Goal: Information Seeking & Learning: Learn about a topic

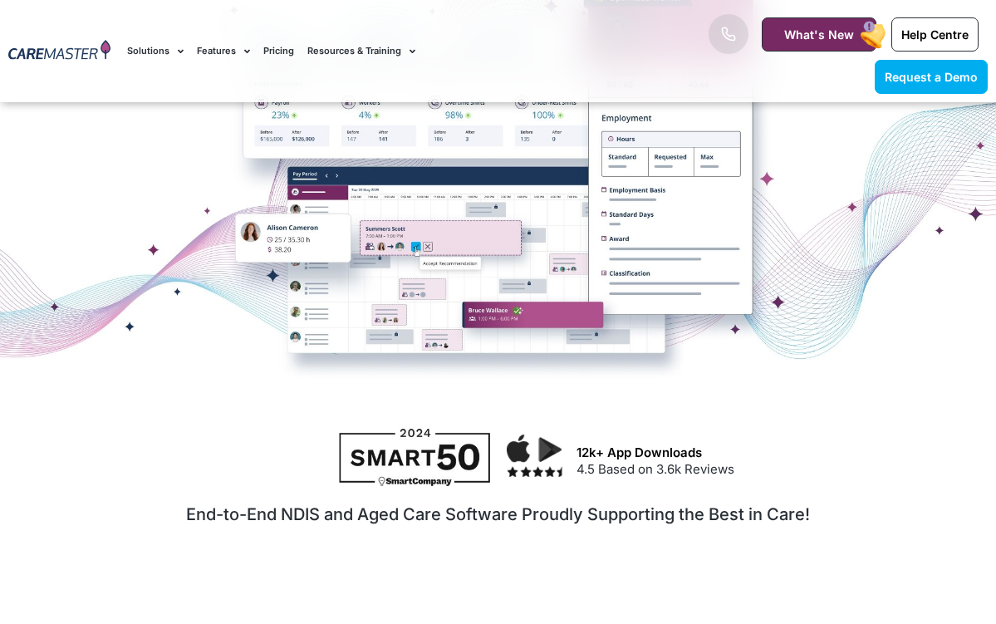
scroll to position [424, 0]
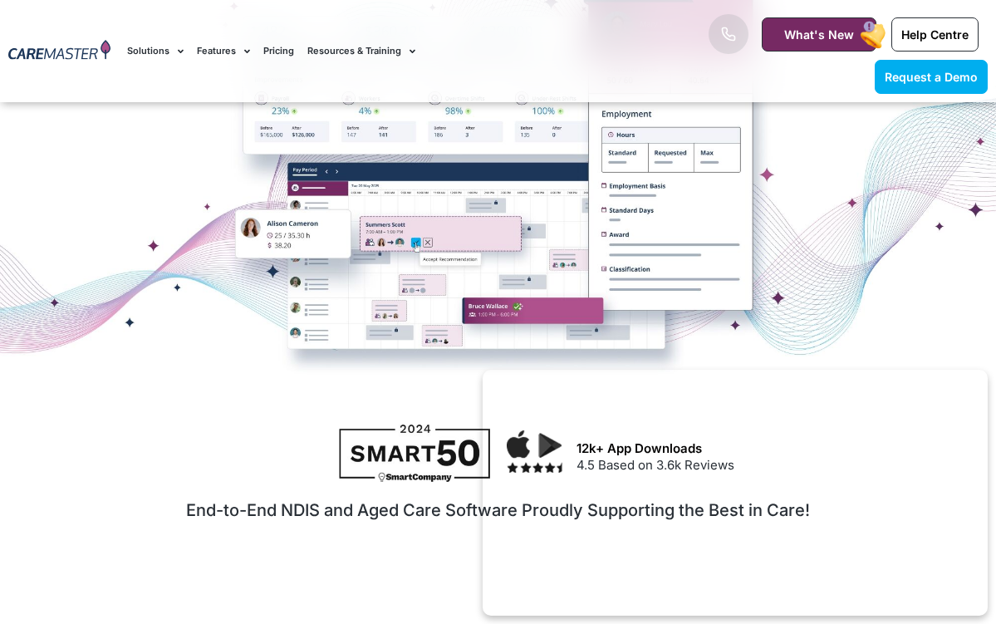
click at [249, 51] on li "Features Features for Providers Case Note Management Incident Management Invoic…" at bounding box center [223, 51] width 66 height 56
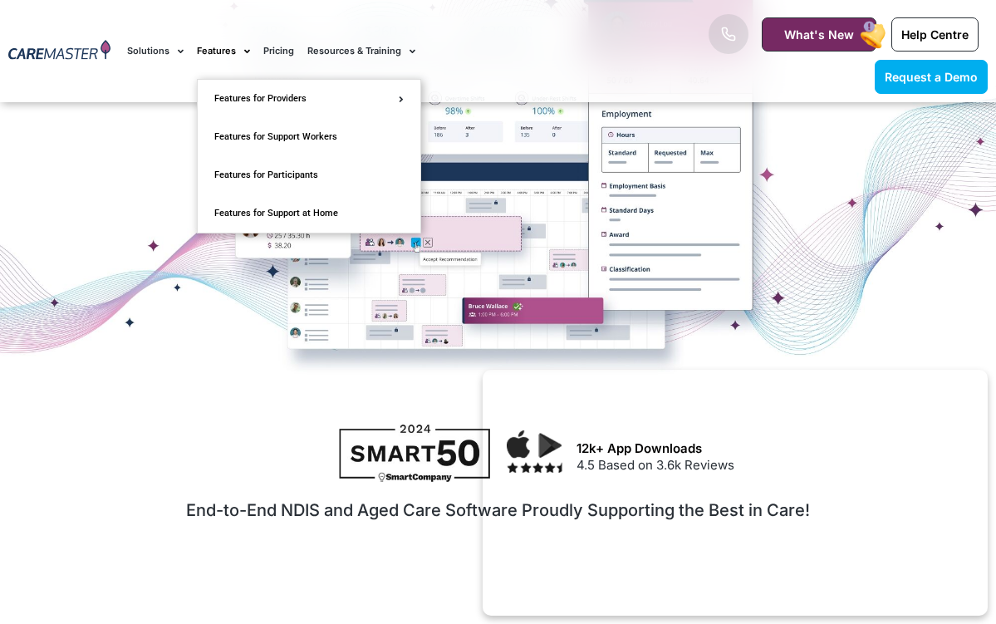
click at [221, 45] on link "Features" at bounding box center [223, 51] width 53 height 56
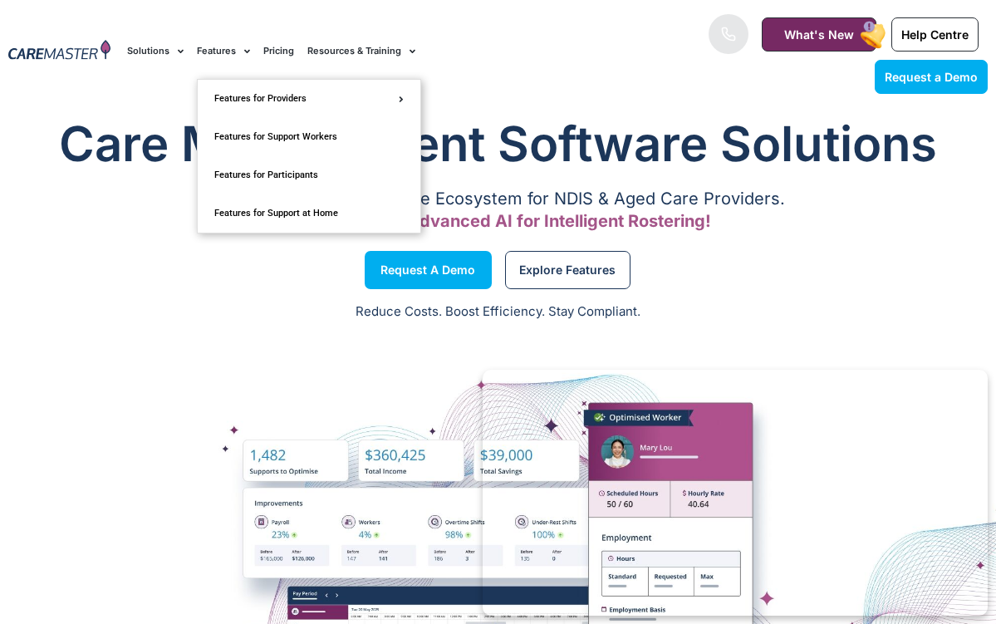
click at [210, 51] on link "Features" at bounding box center [223, 51] width 53 height 56
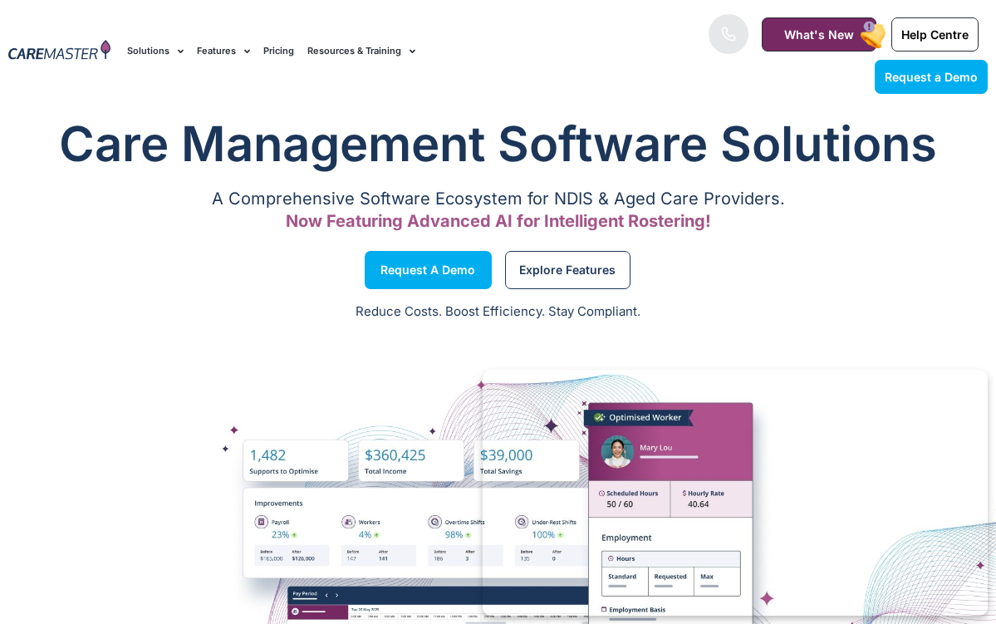
click at [210, 51] on link "Features" at bounding box center [223, 51] width 53 height 56
click at [276, 52] on link "Pricing" at bounding box center [278, 51] width 31 height 56
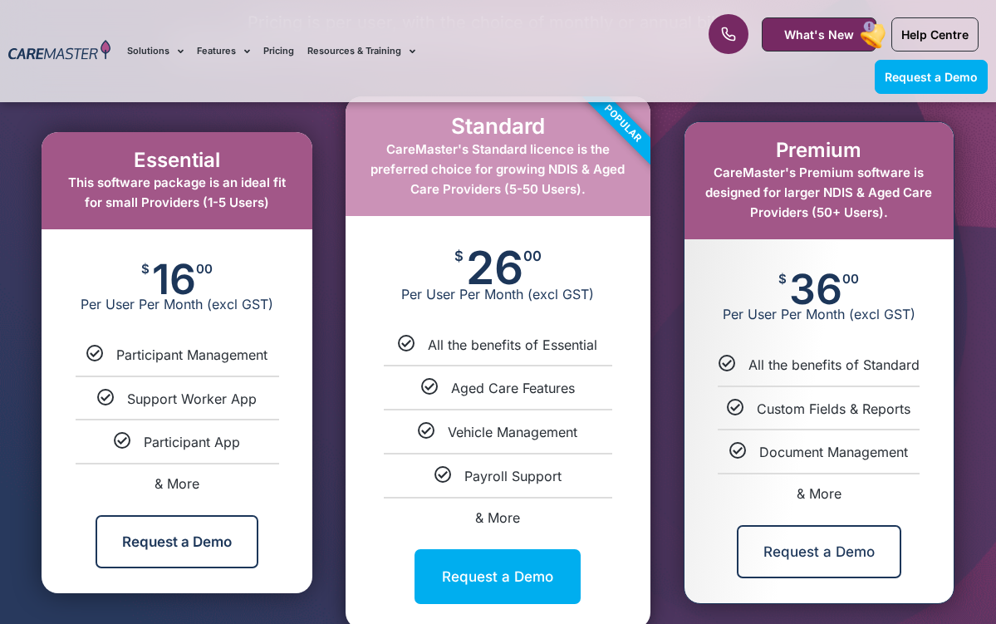
scroll to position [846, 0]
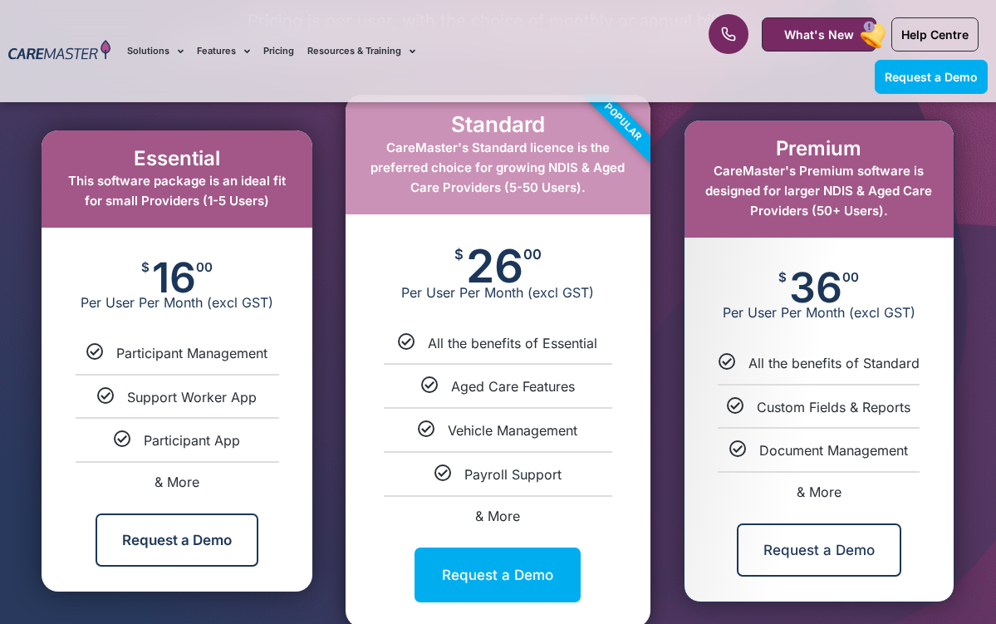
click at [500, 502] on li "& More" at bounding box center [498, 508] width 304 height 27
select select "****"
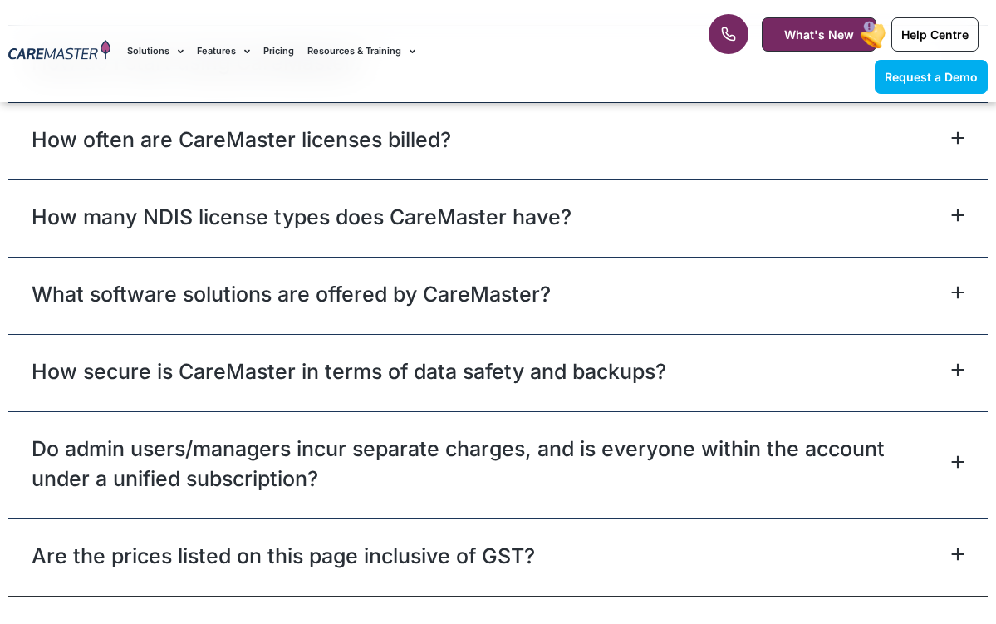
scroll to position [7009, 0]
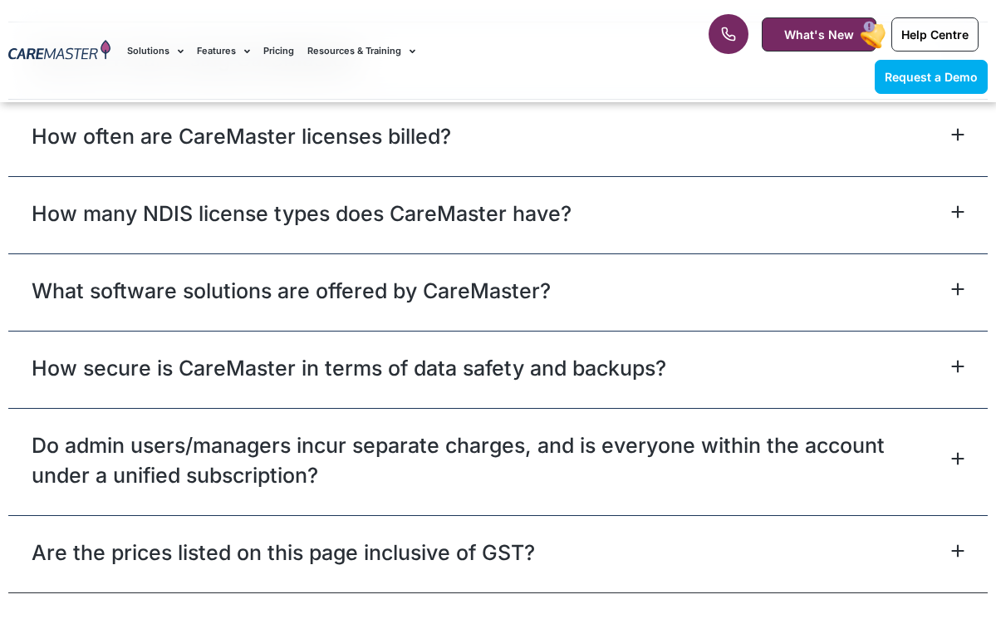
click at [514, 430] on link "Do admin users/managers incur separate charges, and is everyone within the acco…" at bounding box center [490, 460] width 917 height 60
click at [957, 454] on icon at bounding box center [958, 459] width 11 height 11
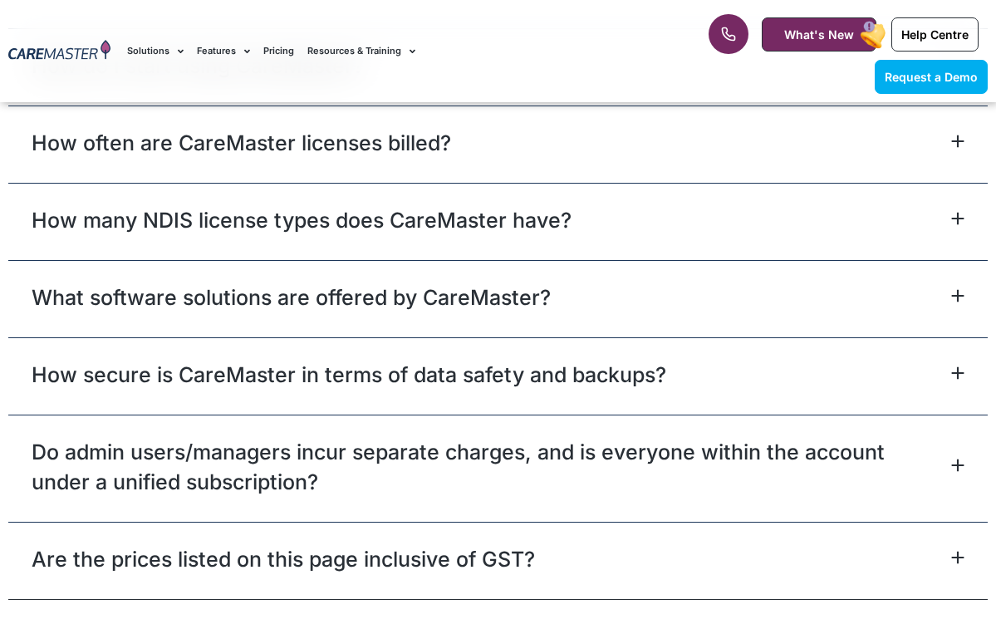
scroll to position [7029, 0]
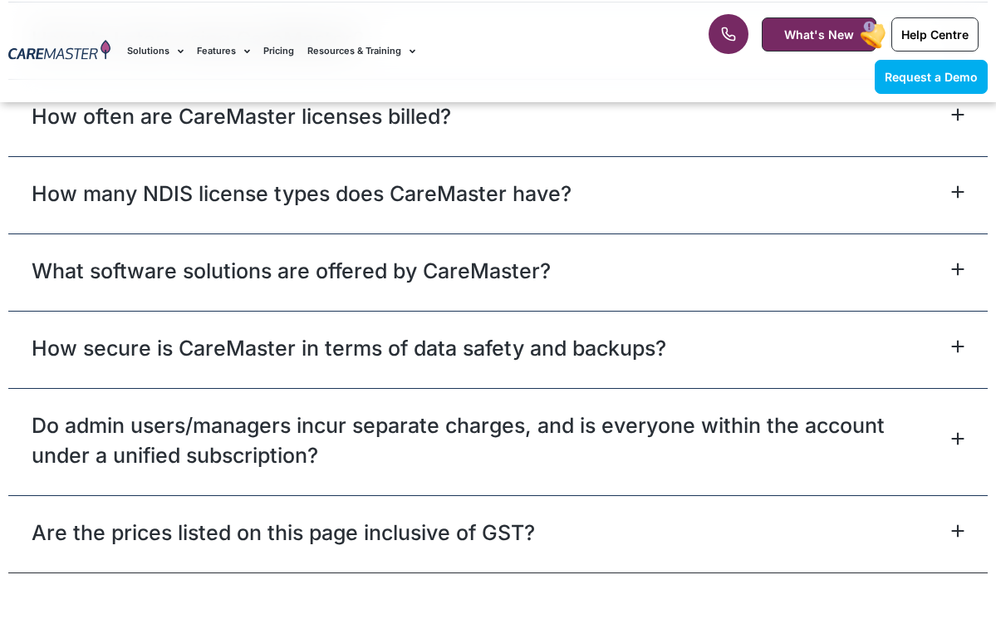
click at [705, 410] on link "Do admin users/managers incur separate charges, and is everyone within the acco…" at bounding box center [490, 440] width 917 height 60
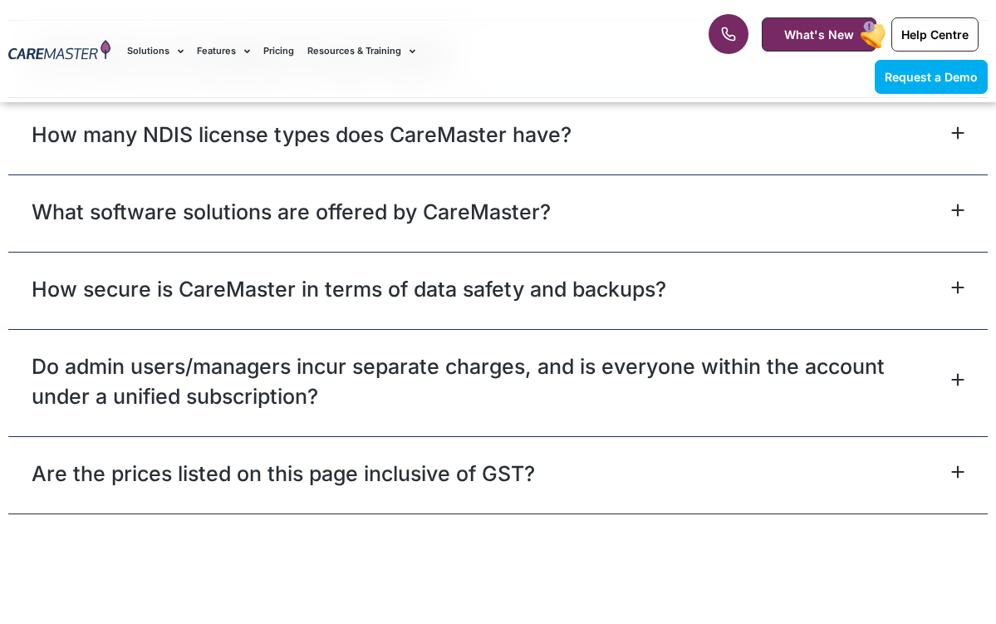
scroll to position [7090, 0]
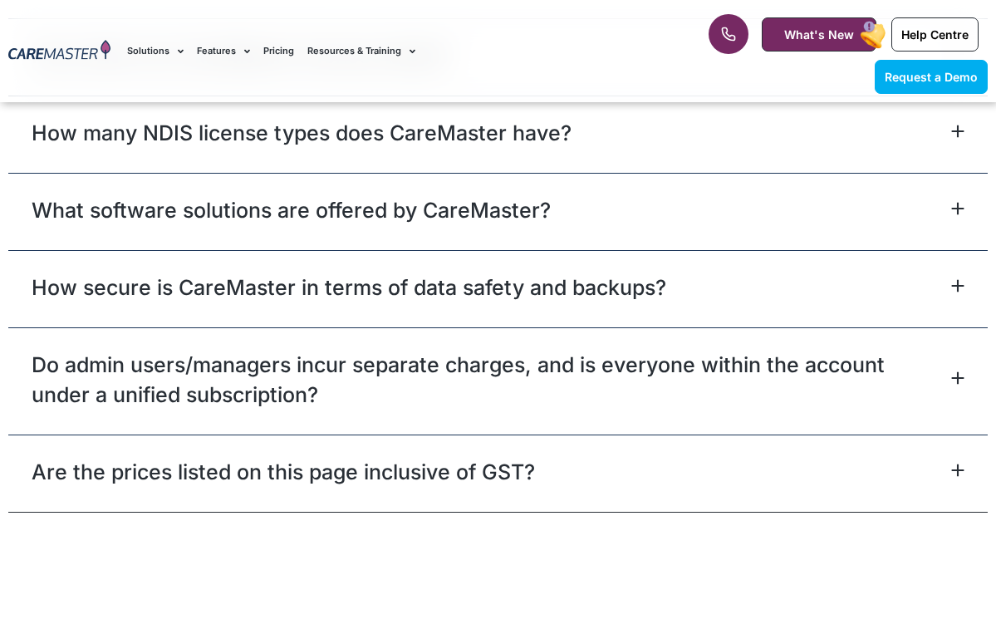
click at [953, 332] on div "Do admin users/managers incur separate charges, and is everyone within the acco…" at bounding box center [498, 380] width 980 height 107
click at [953, 371] on icon at bounding box center [957, 377] width 13 height 13
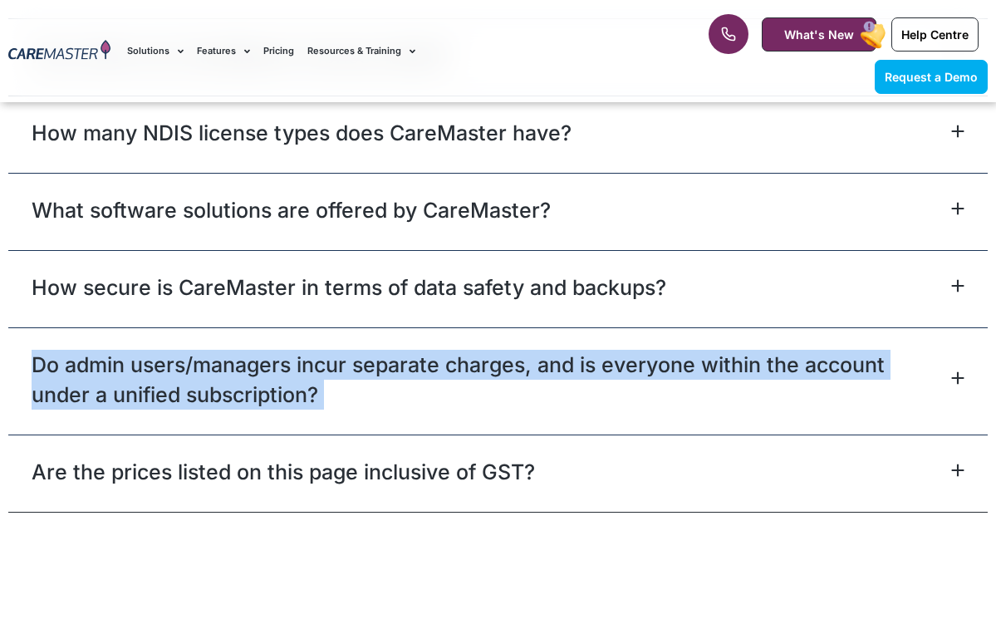
click at [953, 371] on icon at bounding box center [957, 377] width 13 height 13
click at [940, 350] on link "Do admin users/managers incur separate charges, and is everyone within the acco…" at bounding box center [490, 380] width 917 height 60
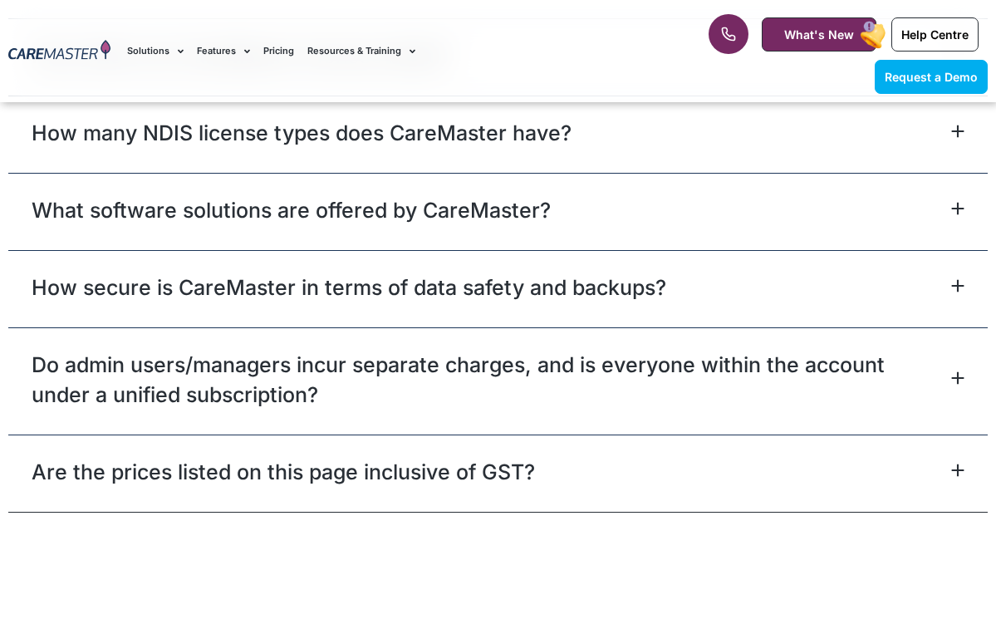
click at [939, 350] on link "Do admin users/managers incur separate charges, and is everyone within the acco…" at bounding box center [490, 380] width 917 height 60
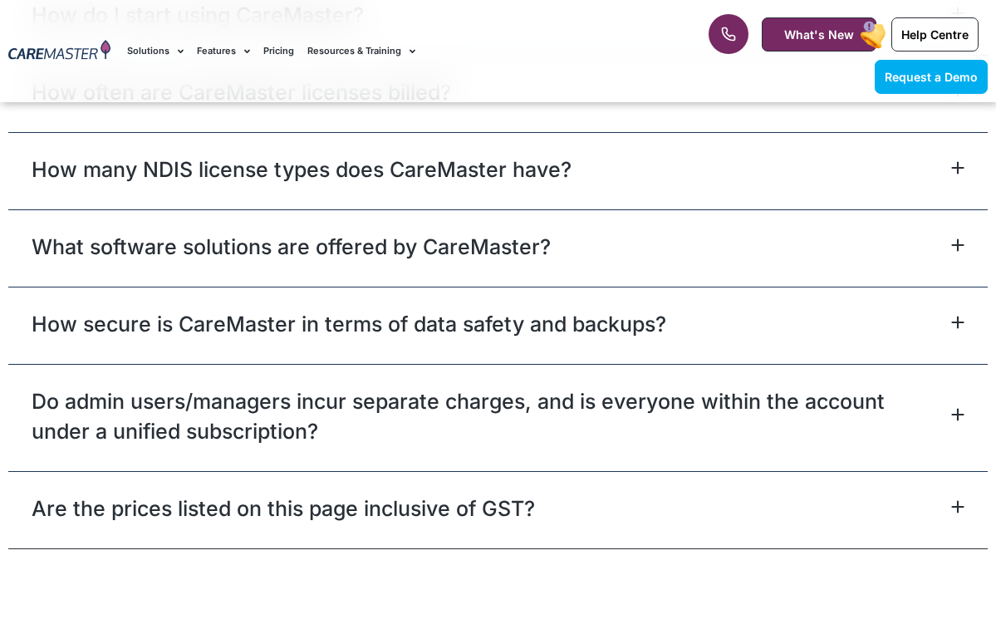
scroll to position [7021, 0]
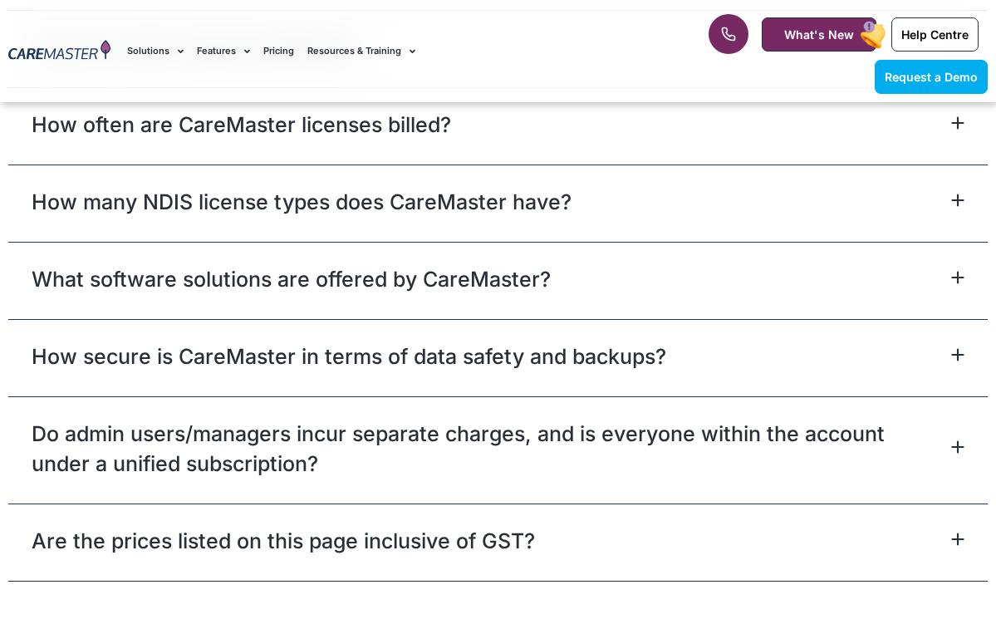
click at [950, 194] on span at bounding box center [955, 202] width 20 height 16
click at [953, 440] on icon at bounding box center [957, 446] width 13 height 13
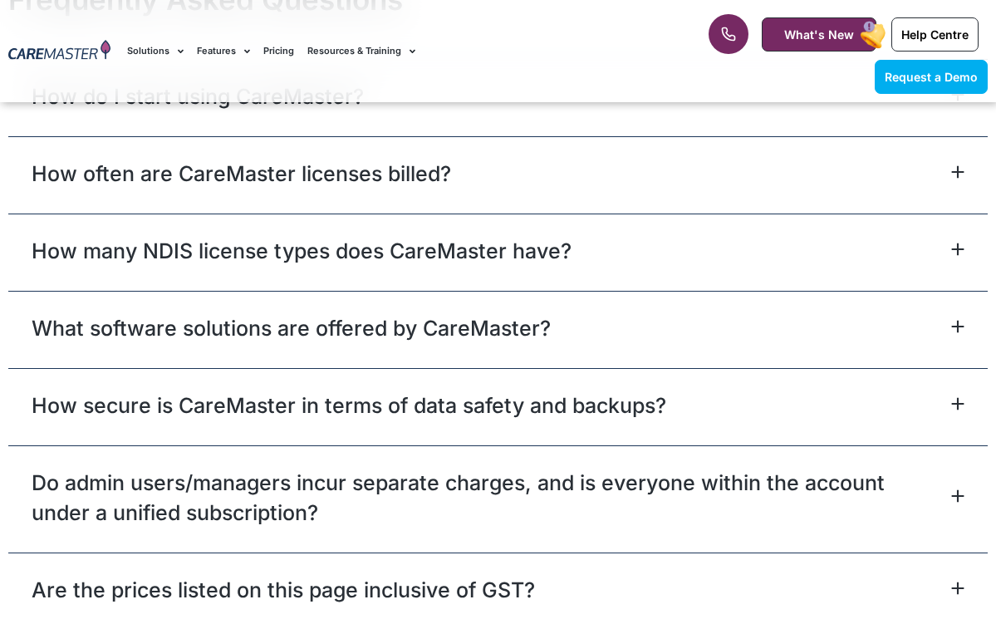
scroll to position [6968, 0]
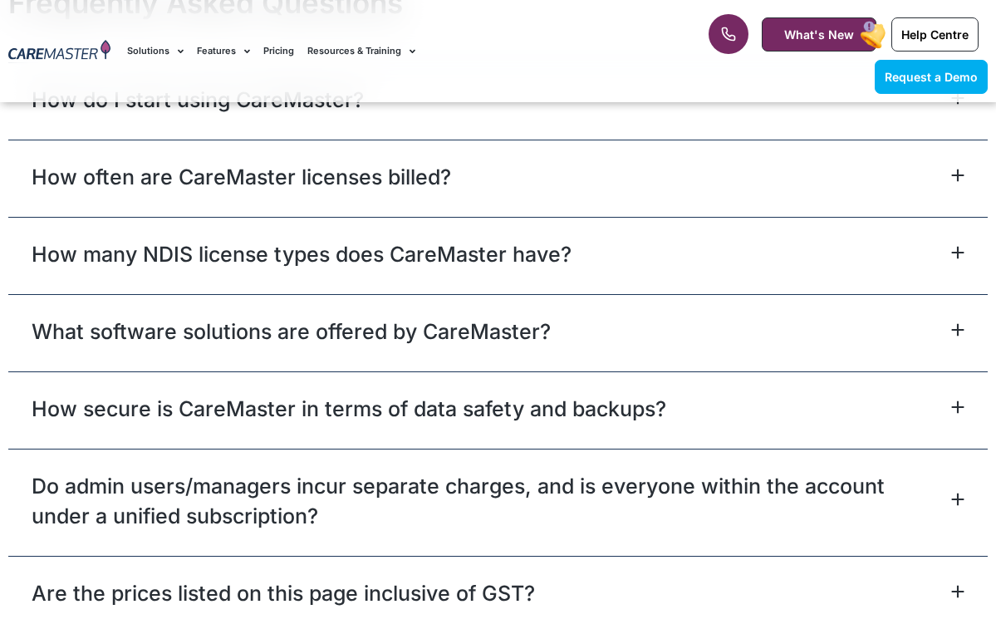
click at [952, 238] on div "How many NDIS license types does CareMaster have?" at bounding box center [498, 255] width 980 height 77
click at [882, 471] on link "Do admin users/managers incur separate charges, and is everyone within the acco…" at bounding box center [490, 501] width 917 height 60
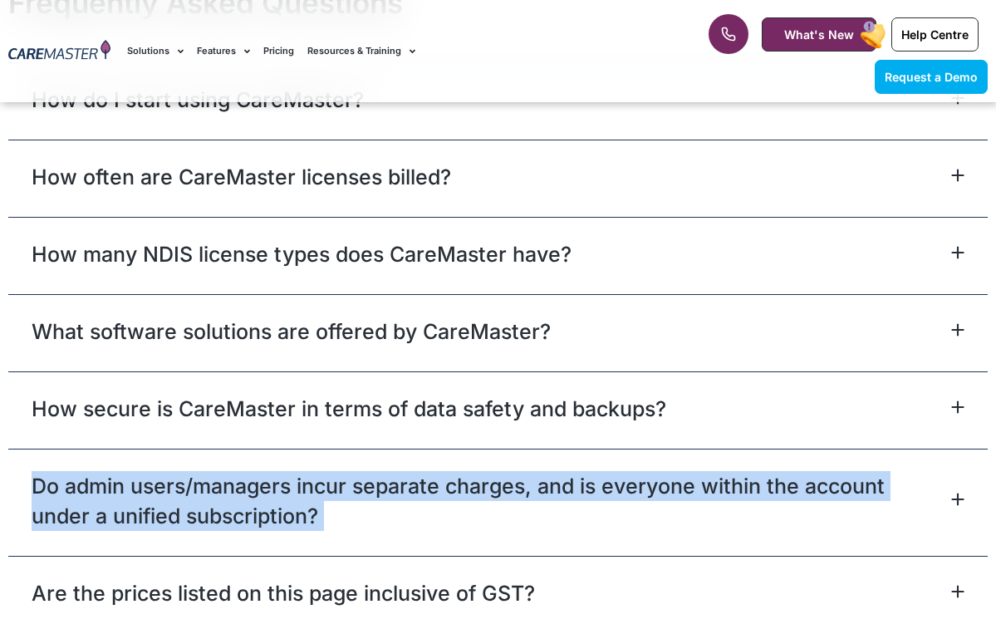
click at [882, 471] on link "Do admin users/managers incur separate charges, and is everyone within the acco…" at bounding box center [490, 501] width 917 height 60
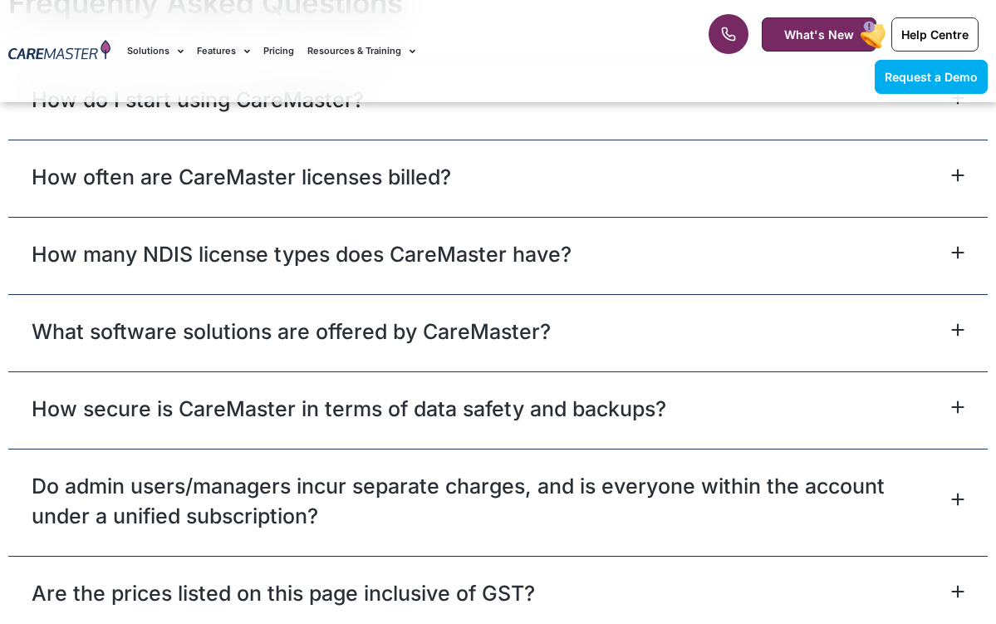
click at [960, 493] on span at bounding box center [957, 501] width 16 height 16
click at [959, 493] on span at bounding box center [957, 501] width 16 height 16
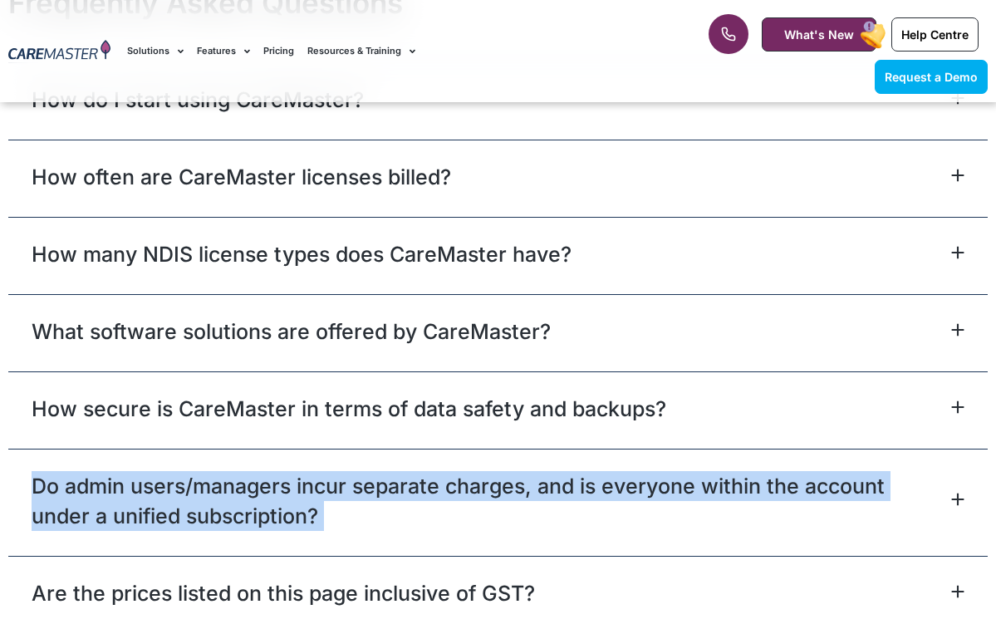
click at [959, 493] on span at bounding box center [957, 501] width 16 height 16
click at [957, 493] on icon at bounding box center [957, 499] width 13 height 13
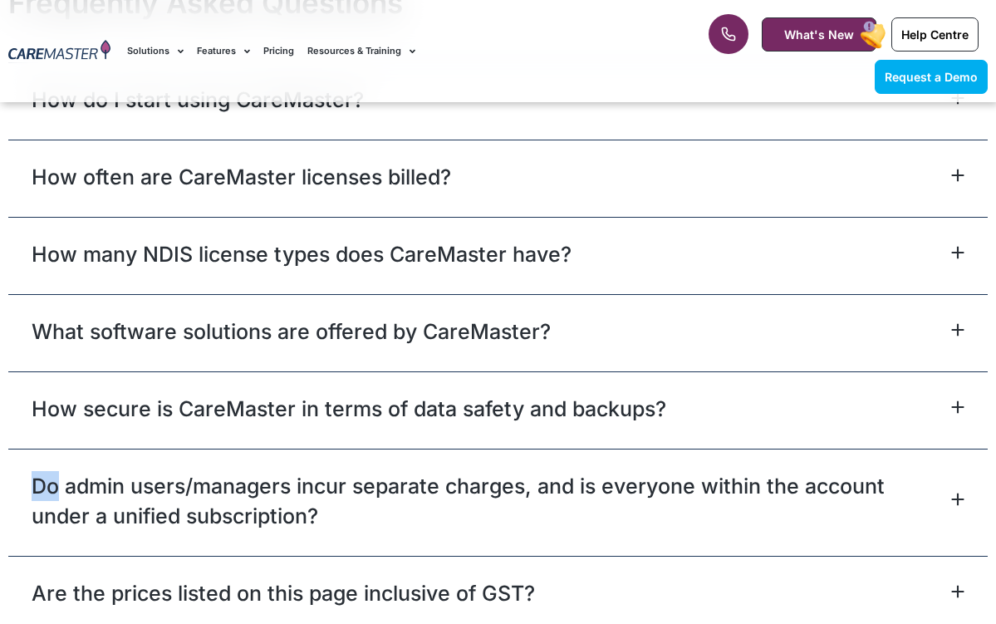
click at [957, 493] on icon at bounding box center [957, 499] width 13 height 13
click at [957, 494] on icon at bounding box center [958, 499] width 11 height 11
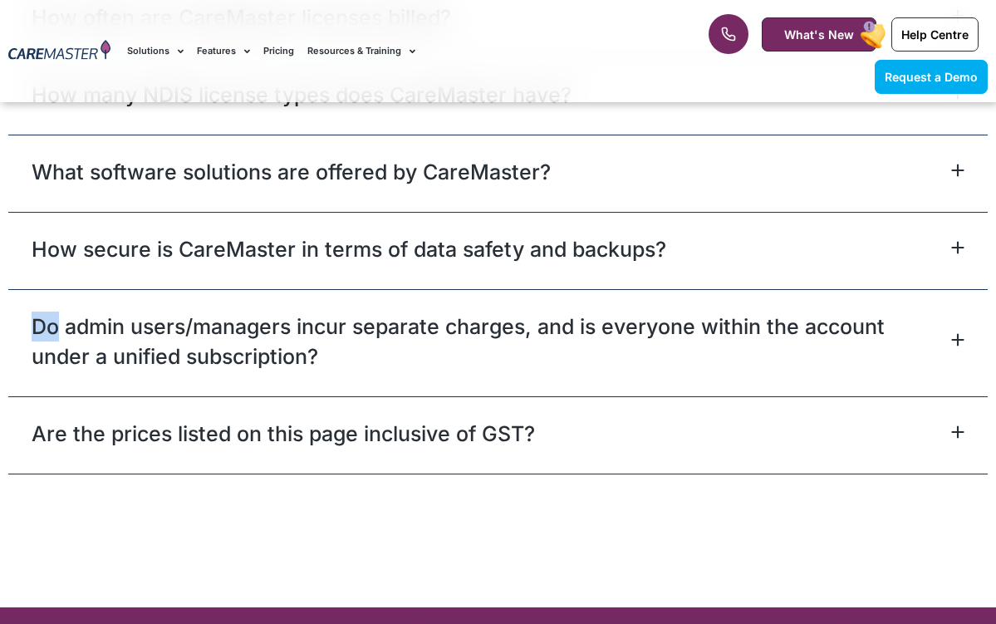
scroll to position [7027, 0]
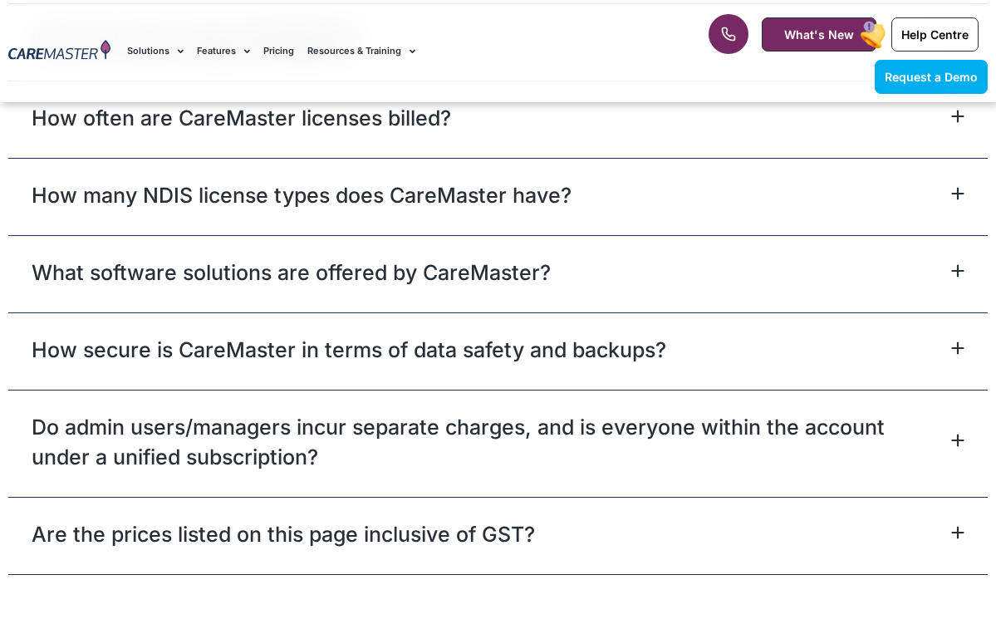
click at [929, 412] on link "Do admin users/managers incur separate charges, and is everyone within the acco…" at bounding box center [490, 442] width 917 height 60
click at [964, 434] on icon at bounding box center [957, 440] width 13 height 13
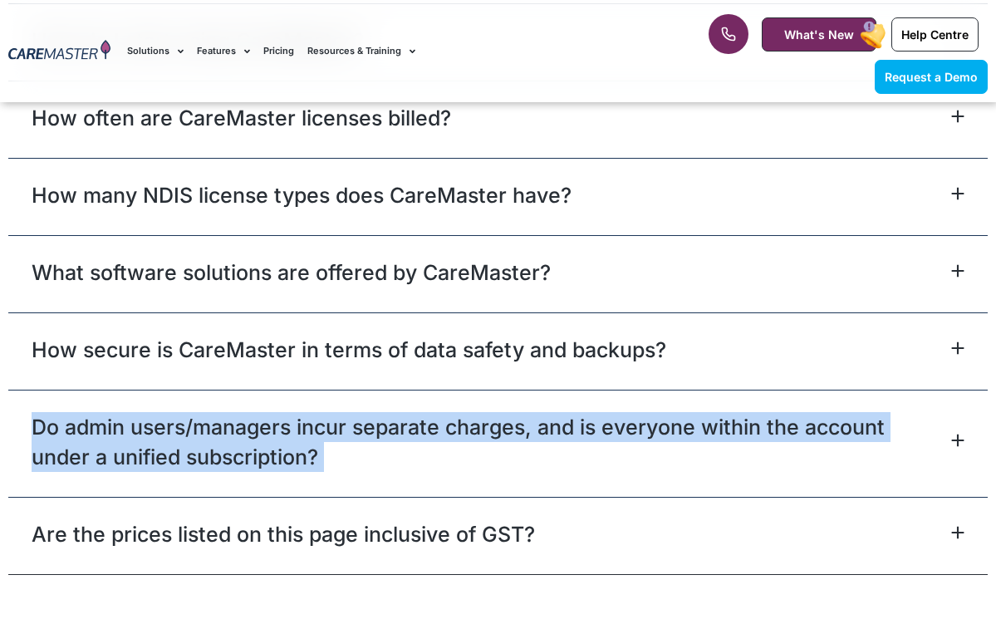
click at [964, 434] on icon at bounding box center [957, 440] width 13 height 13
click at [948, 390] on div "Do admin users/managers incur separate charges, and is everyone within the acco…" at bounding box center [498, 443] width 980 height 107
click at [886, 339] on div "How secure is CareMaster in terms of data safety and backups?" at bounding box center [498, 350] width 980 height 77
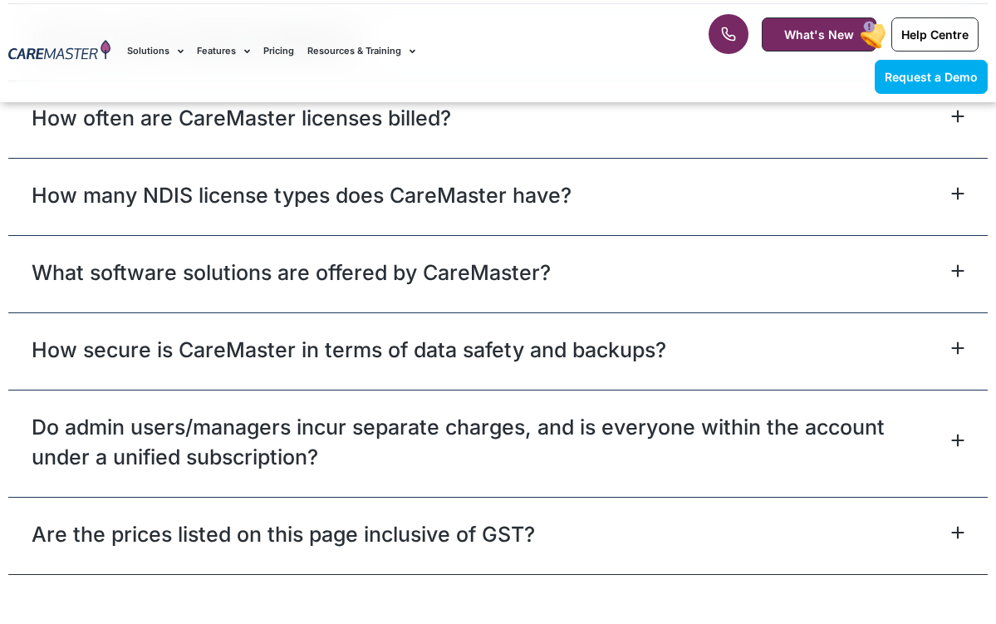
click at [965, 424] on div "Do admin users/managers incur separate charges, and is everyone within the acco…" at bounding box center [498, 443] width 980 height 107
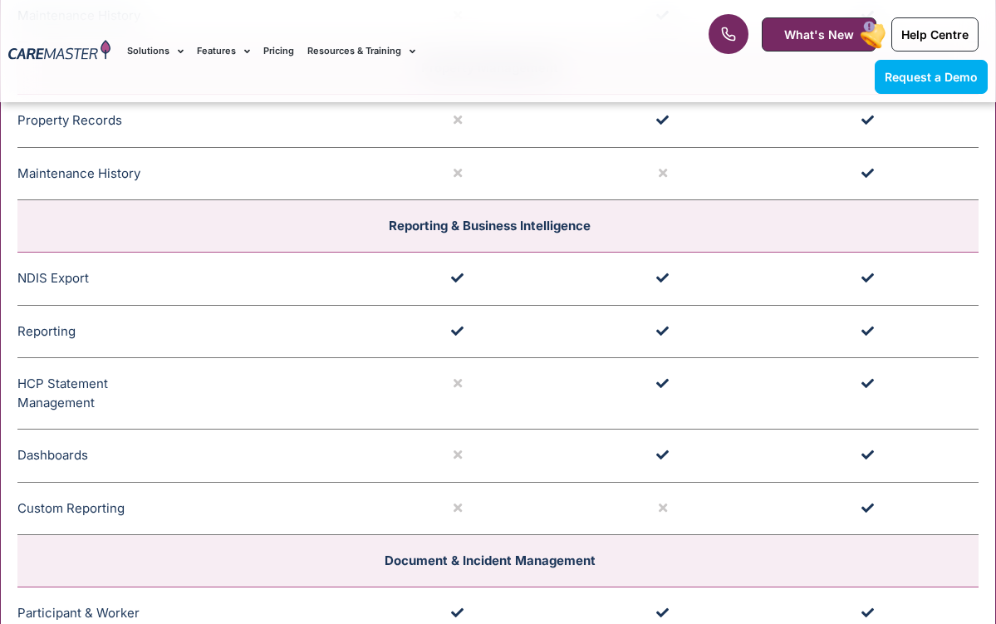
scroll to position [3615, 0]
